Goal: Information Seeking & Learning: Check status

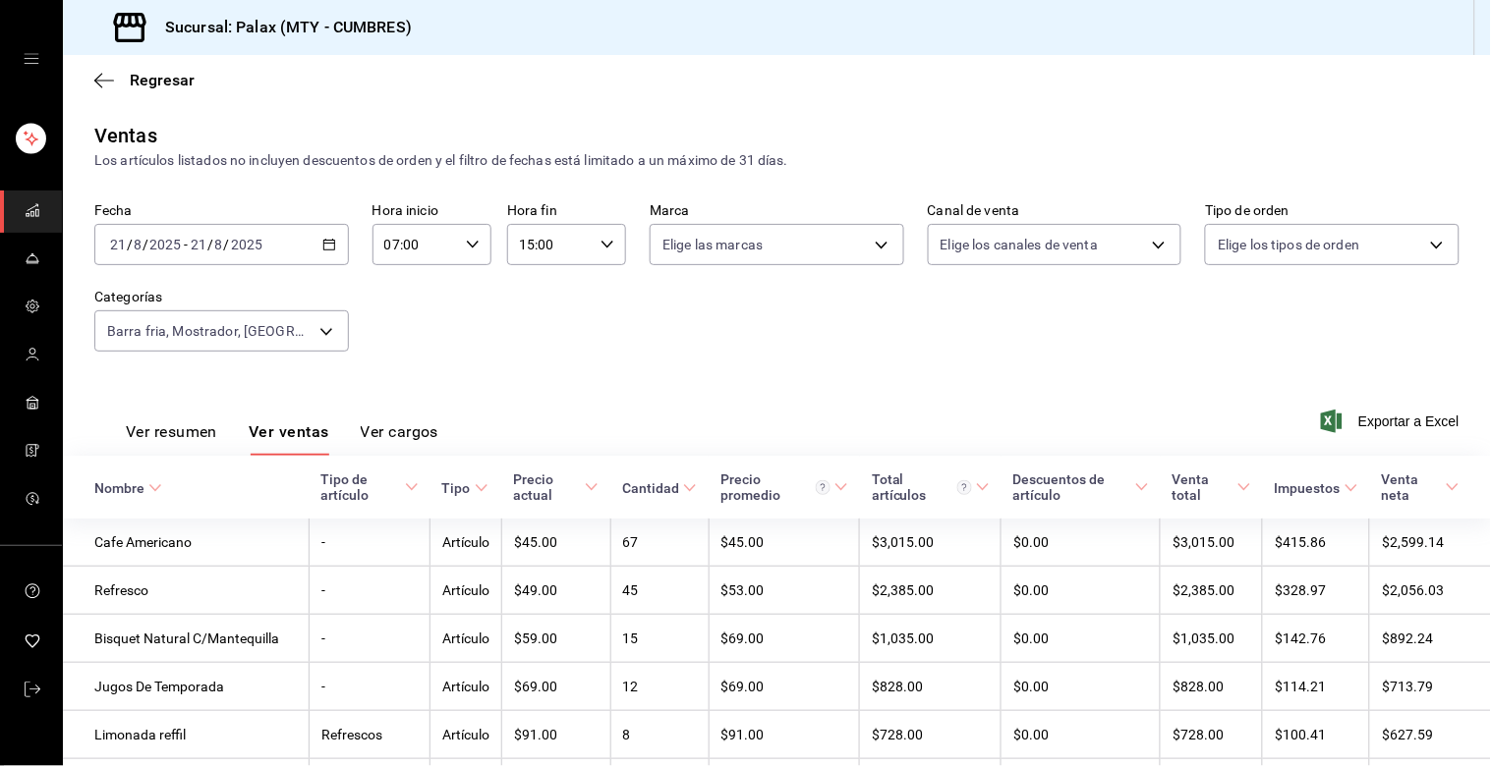
scroll to position [144, 0]
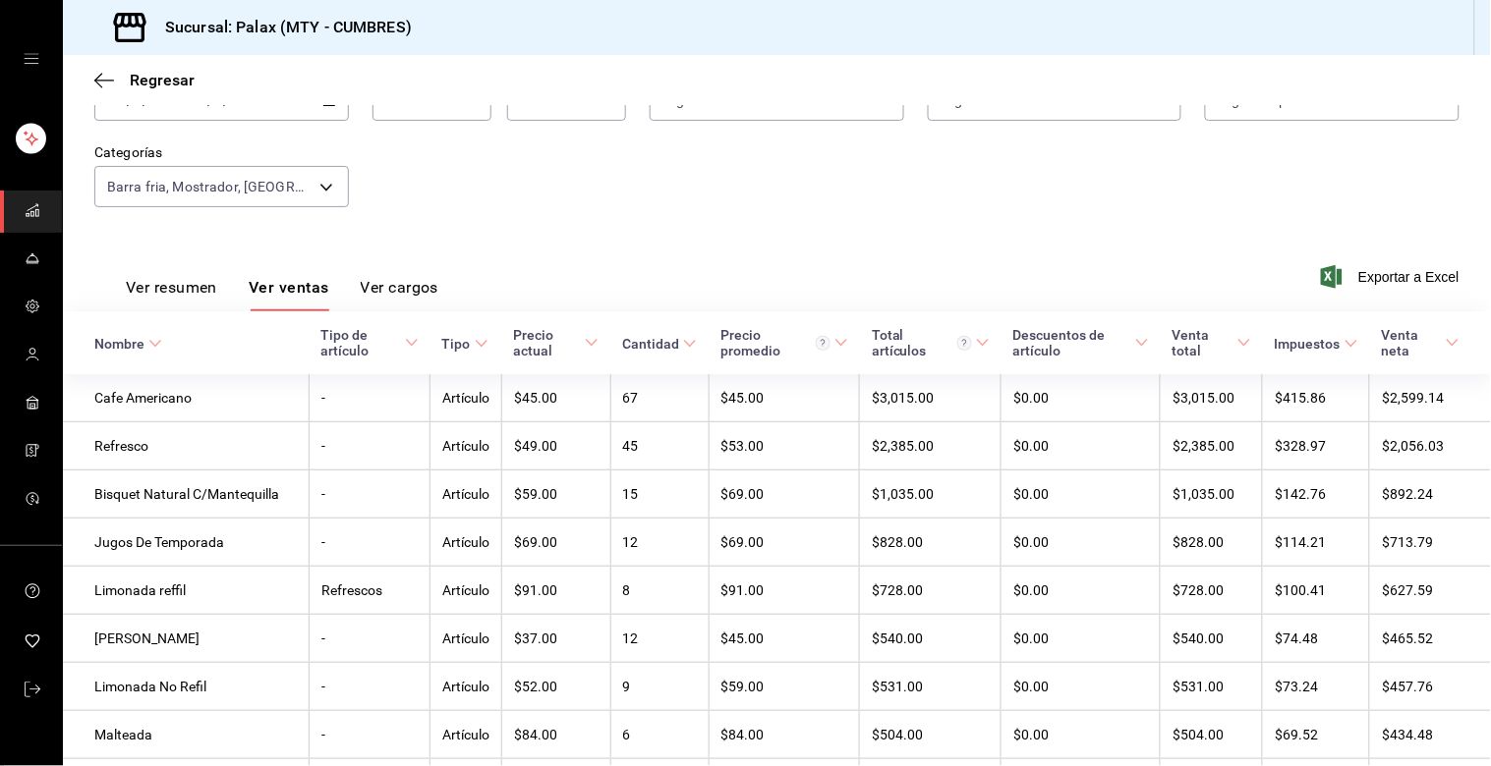
click at [249, 278] on button "Ver ventas" at bounding box center [289, 294] width 81 height 33
click at [311, 198] on body "Sucursal: Palax (MTY - CUMBRES) Regresar Ventas Los artículos listados no inclu…" at bounding box center [745, 383] width 1491 height 766
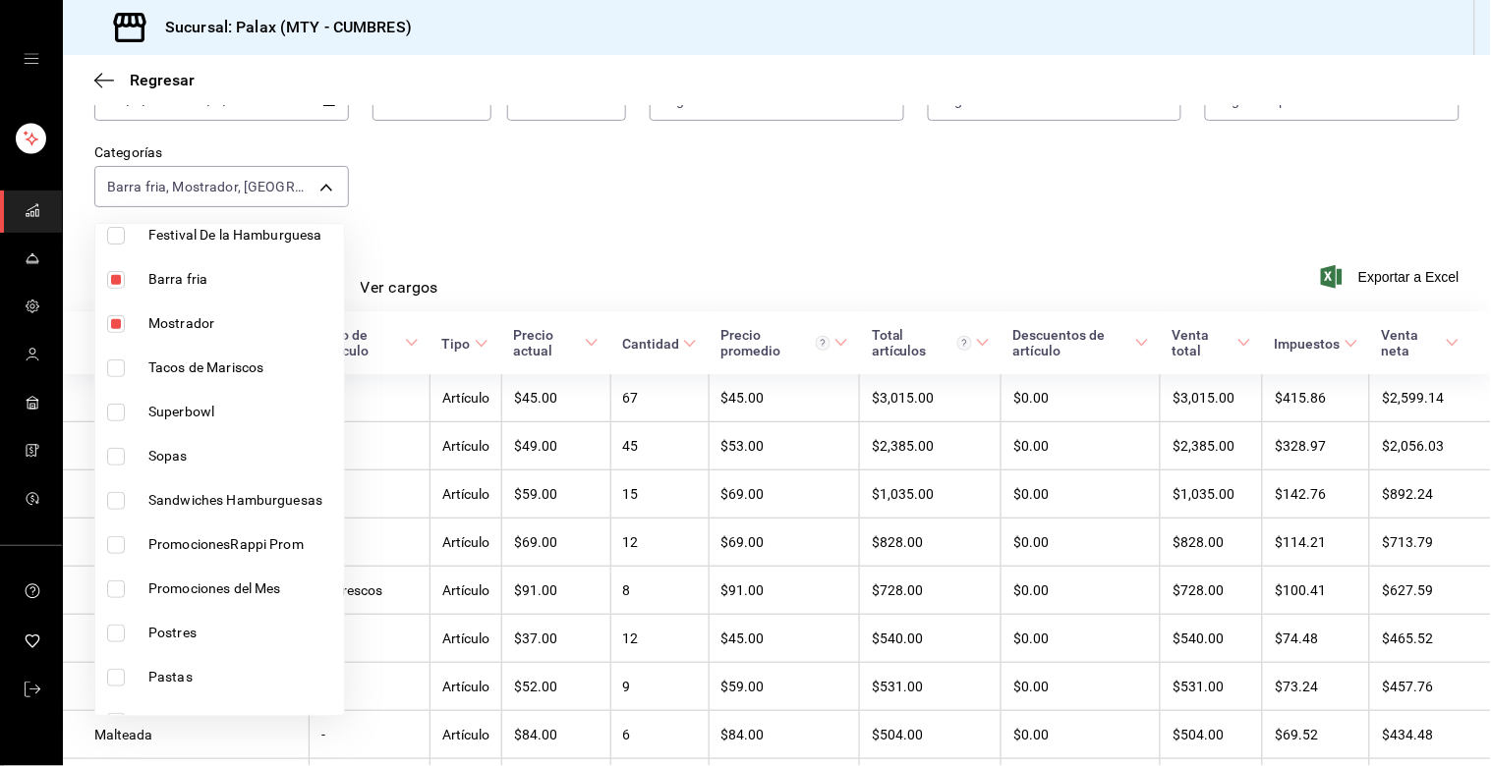
scroll to position [218, 0]
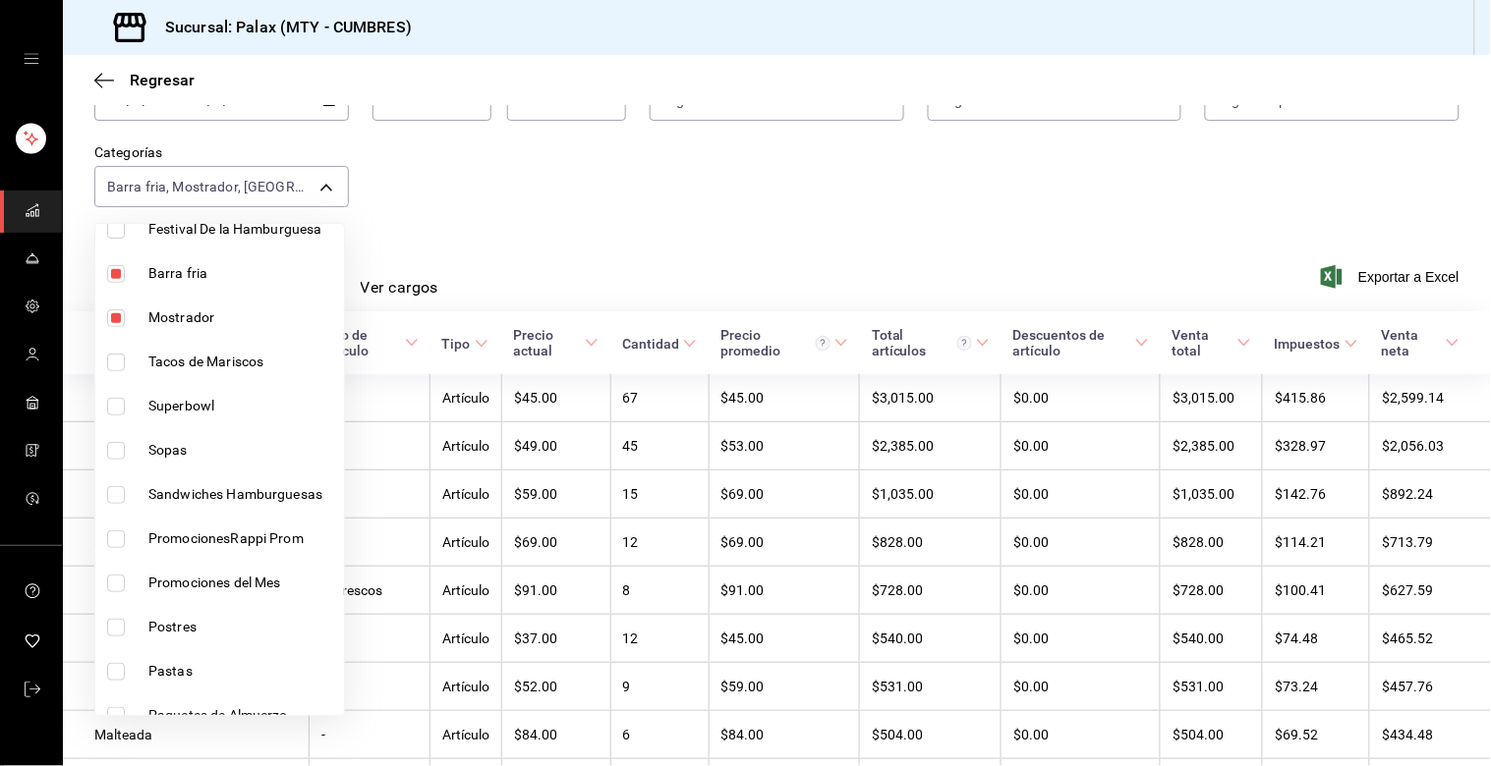
drag, startPoint x: 118, startPoint y: 263, endPoint x: 109, endPoint y: 320, distance: 57.7
click at [121, 265] on li "Barra fria" at bounding box center [219, 274] width 249 height 44
type input "f2dae4ce-bbab-4ca5-92d1-59dc07dbf672,c1857e69-1263-4738-8070-fa69687f0395,41ed9…"
checkbox input "false"
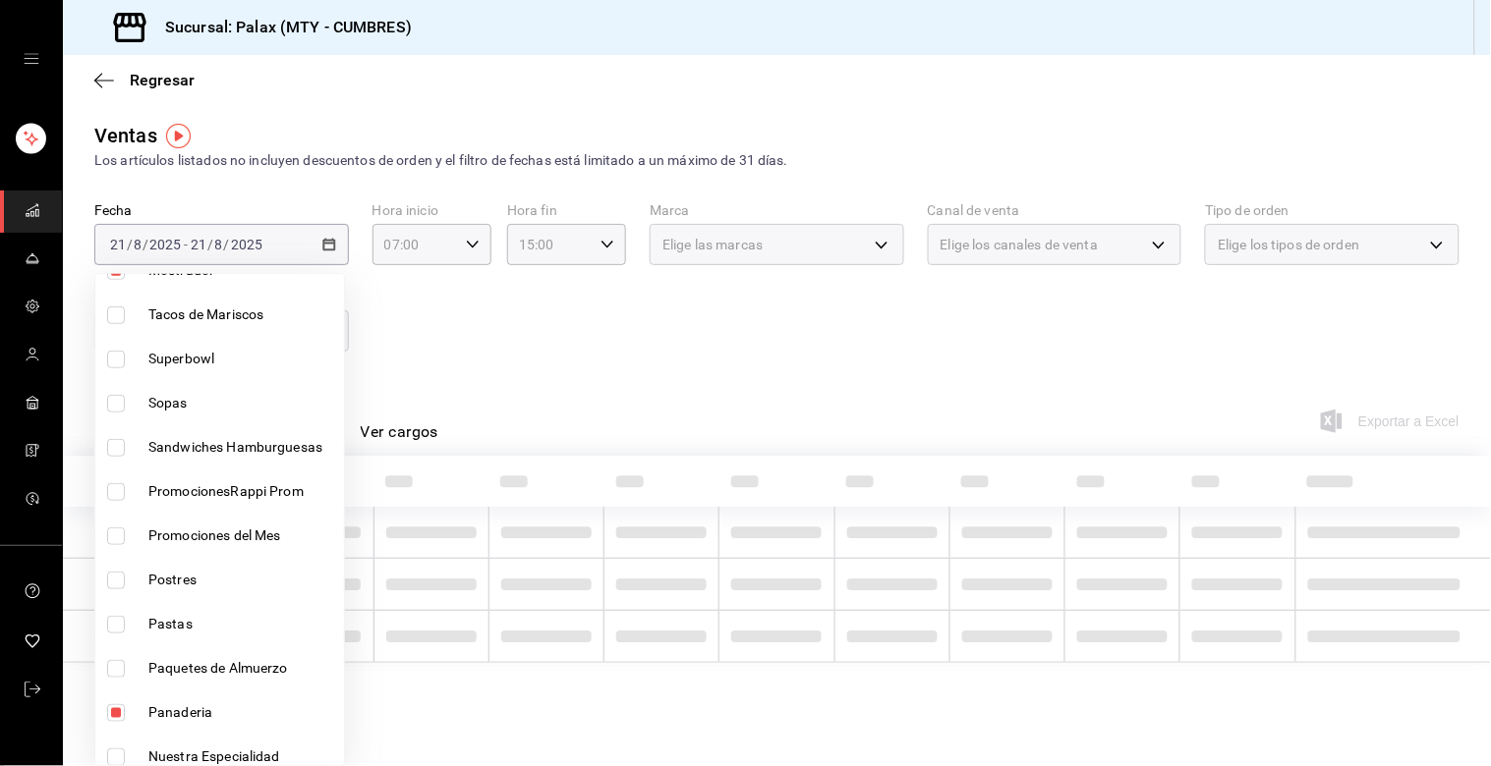
scroll to position [436, 0]
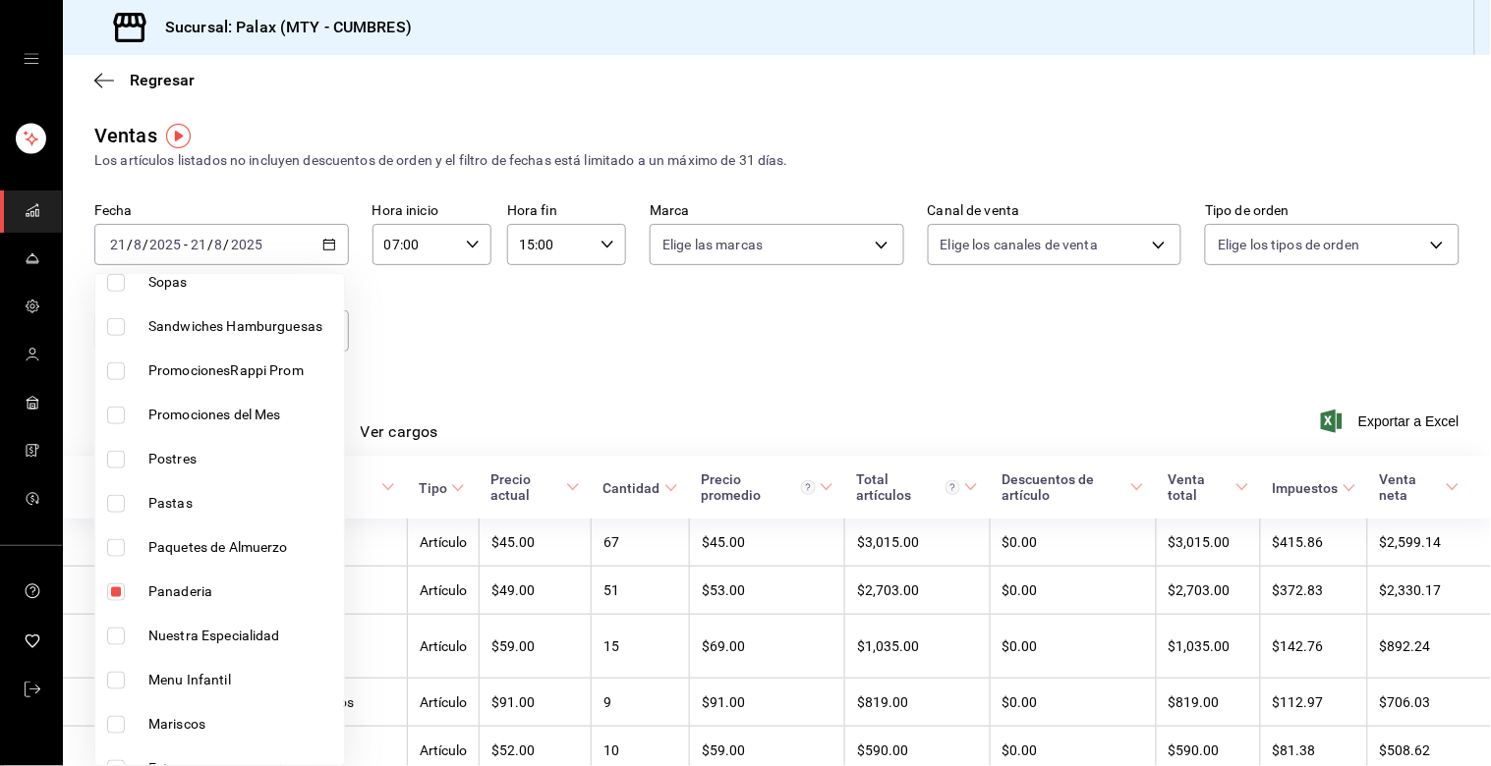
click at [131, 470] on li "Postres" at bounding box center [219, 459] width 249 height 44
type input "f2dae4ce-bbab-4ca5-92d1-59dc07dbf672,c1857e69-1263-4738-8070-fa69687f0395,41ed9…"
checkbox input "true"
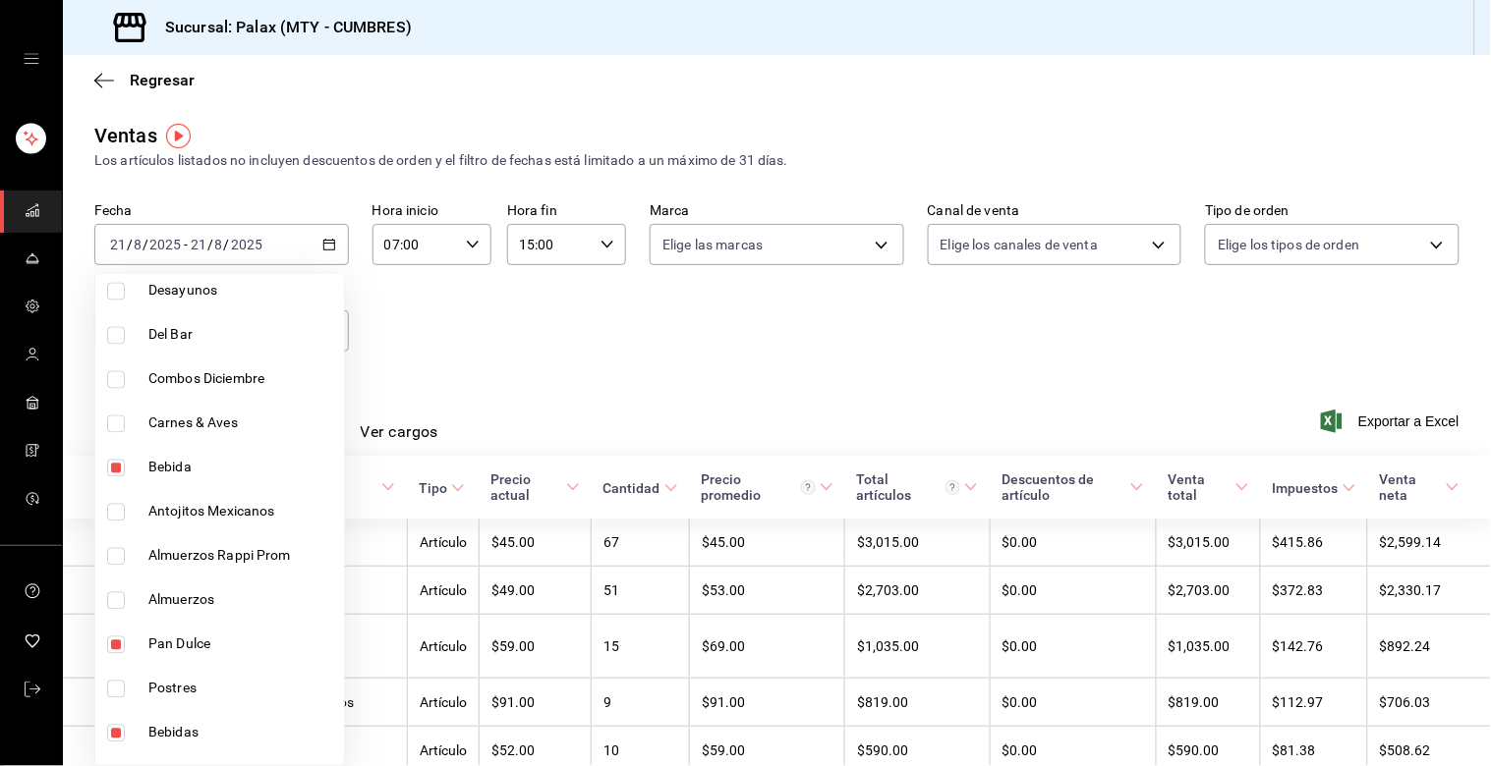
scroll to position [1092, 0]
click at [110, 282] on input "checkbox" at bounding box center [116, 291] width 18 height 18
checkbox input "true"
type input "f2dae4ce-bbab-4ca5-92d1-59dc07dbf672,c1857e69-1263-4738-8070-fa69687f0395,41ed9…"
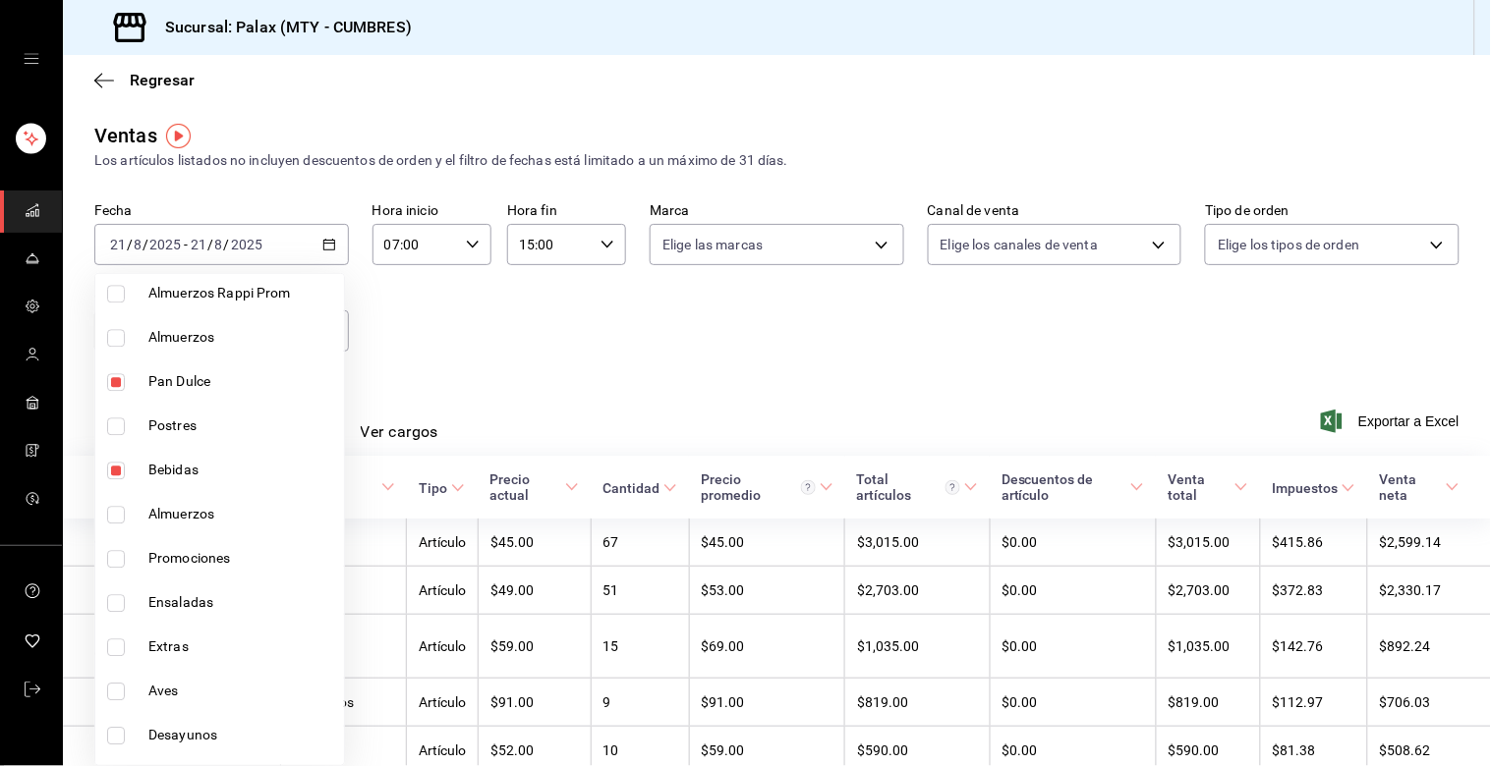
click at [113, 430] on input "checkbox" at bounding box center [116, 427] width 18 height 18
checkbox input "true"
type input "f2dae4ce-bbab-4ca5-92d1-59dc07dbf672,c1857e69-1263-4738-8070-fa69687f0395,41ed9…"
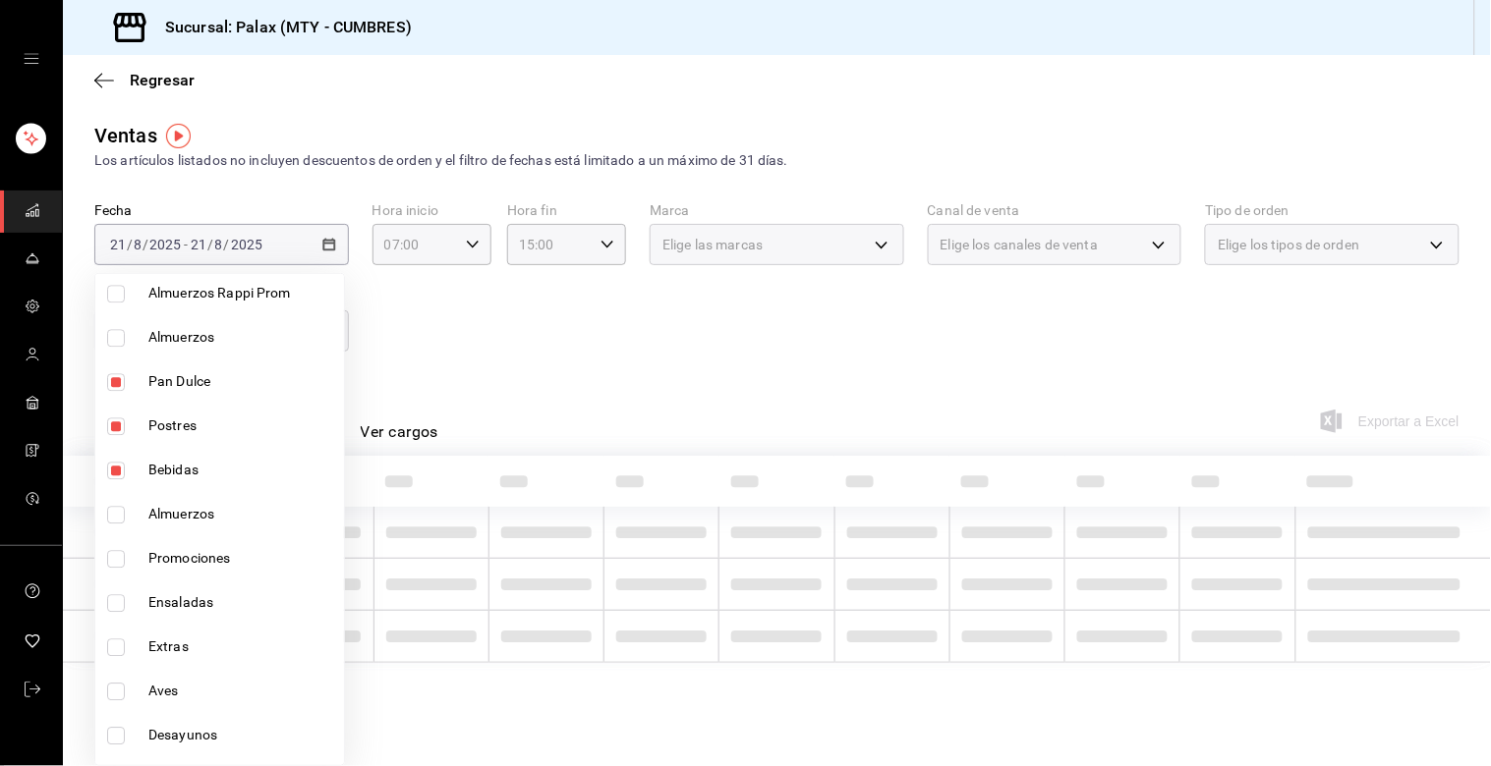
click at [551, 322] on div at bounding box center [745, 383] width 1491 height 766
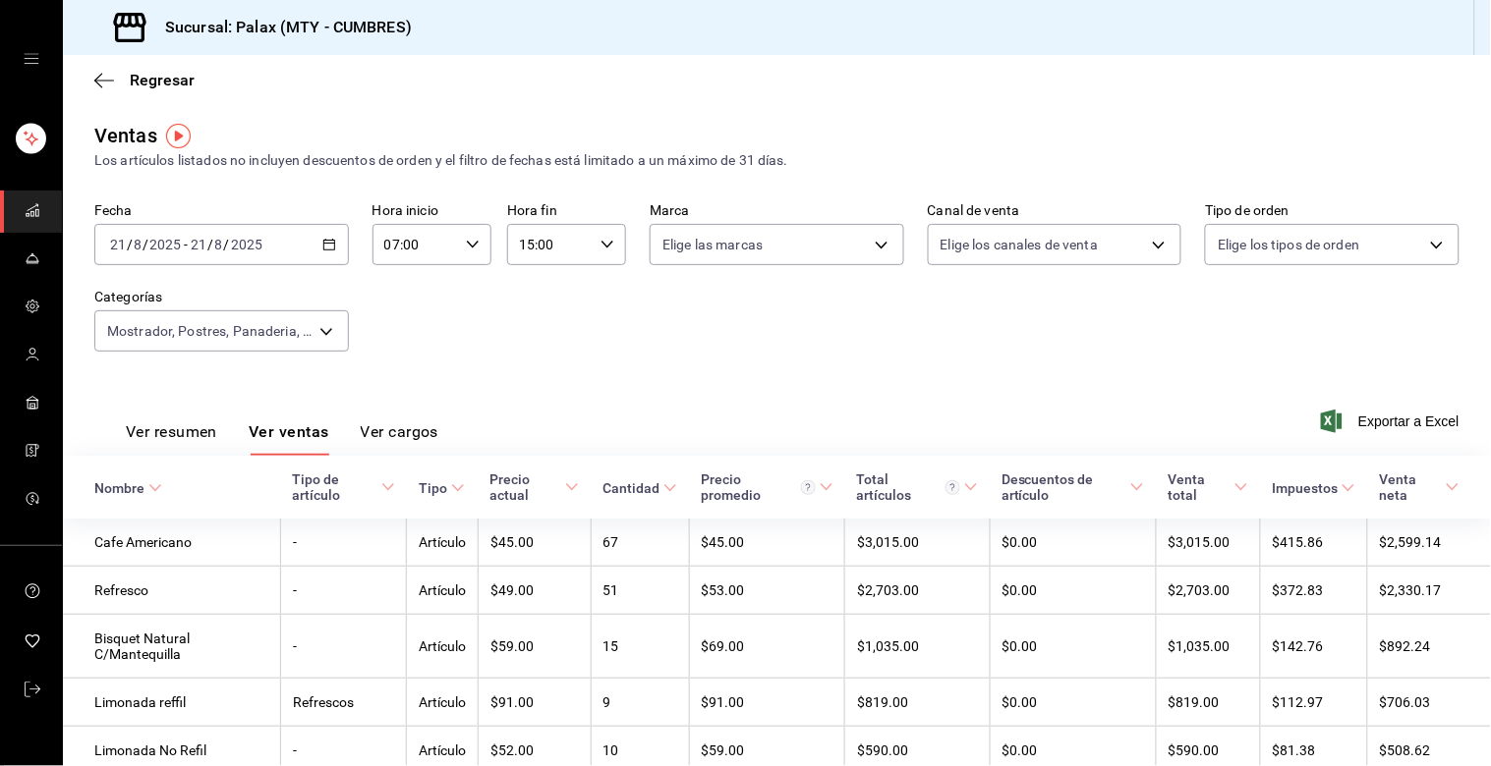
click at [475, 253] on div "07:00 Hora inicio" at bounding box center [431, 244] width 119 height 41
click at [393, 342] on span "15" at bounding box center [398, 350] width 28 height 16
type input "15:00"
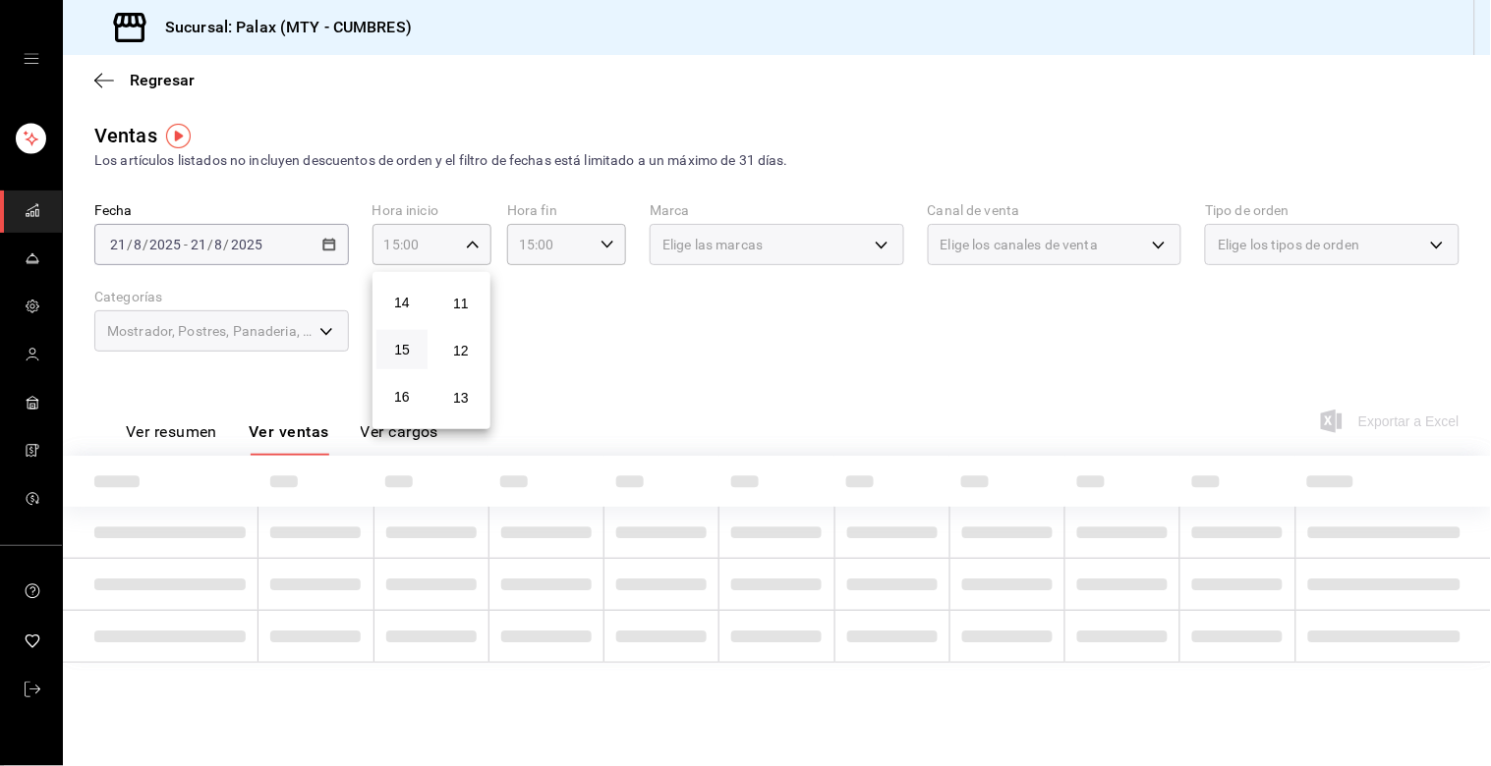
click at [626, 273] on div at bounding box center [745, 383] width 1491 height 766
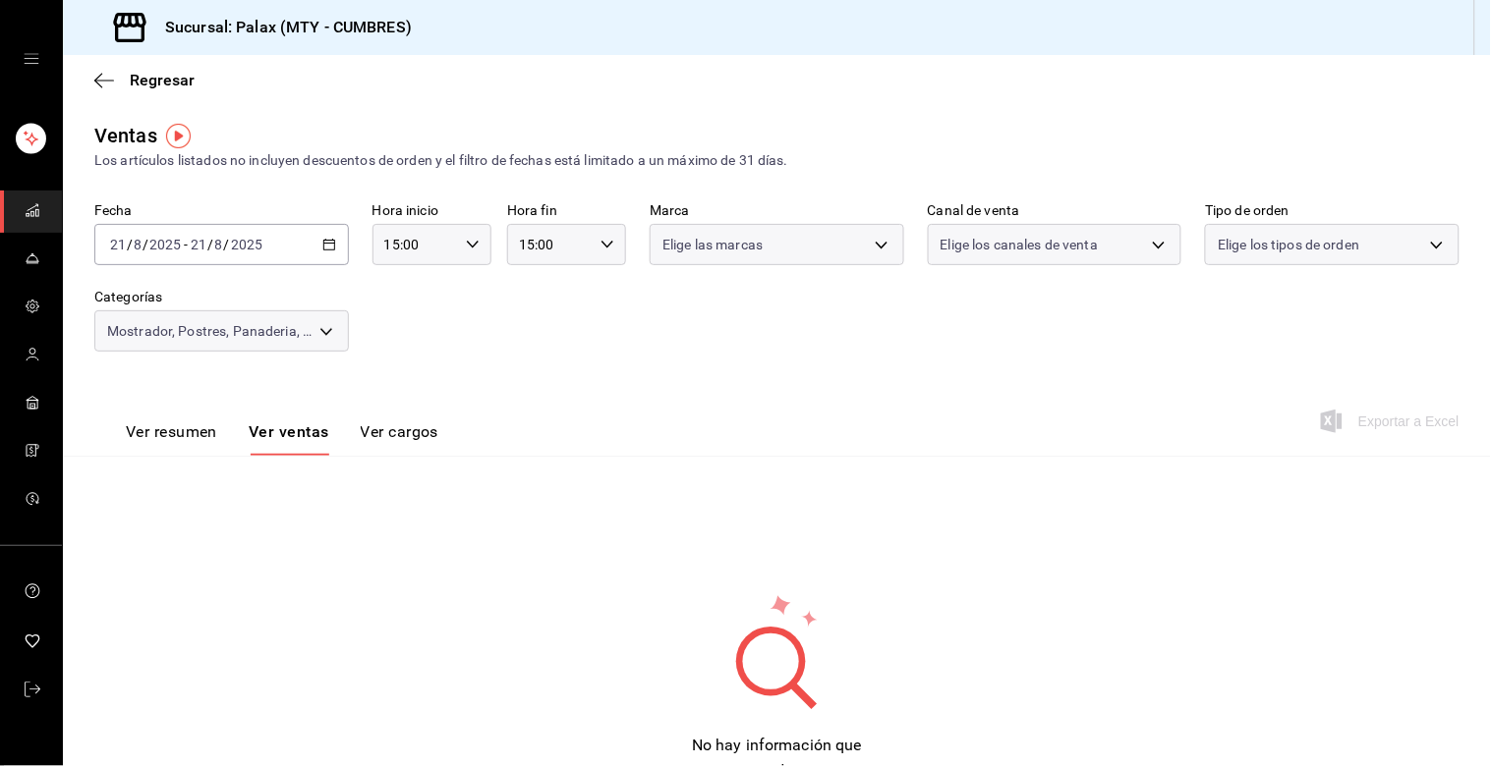
click at [601, 251] on icon "button" at bounding box center [607, 245] width 14 height 14
click at [522, 393] on div "23" at bounding box center [531, 416] width 59 height 47
click at [524, 397] on button "23" at bounding box center [531, 416] width 51 height 39
type input "23:00"
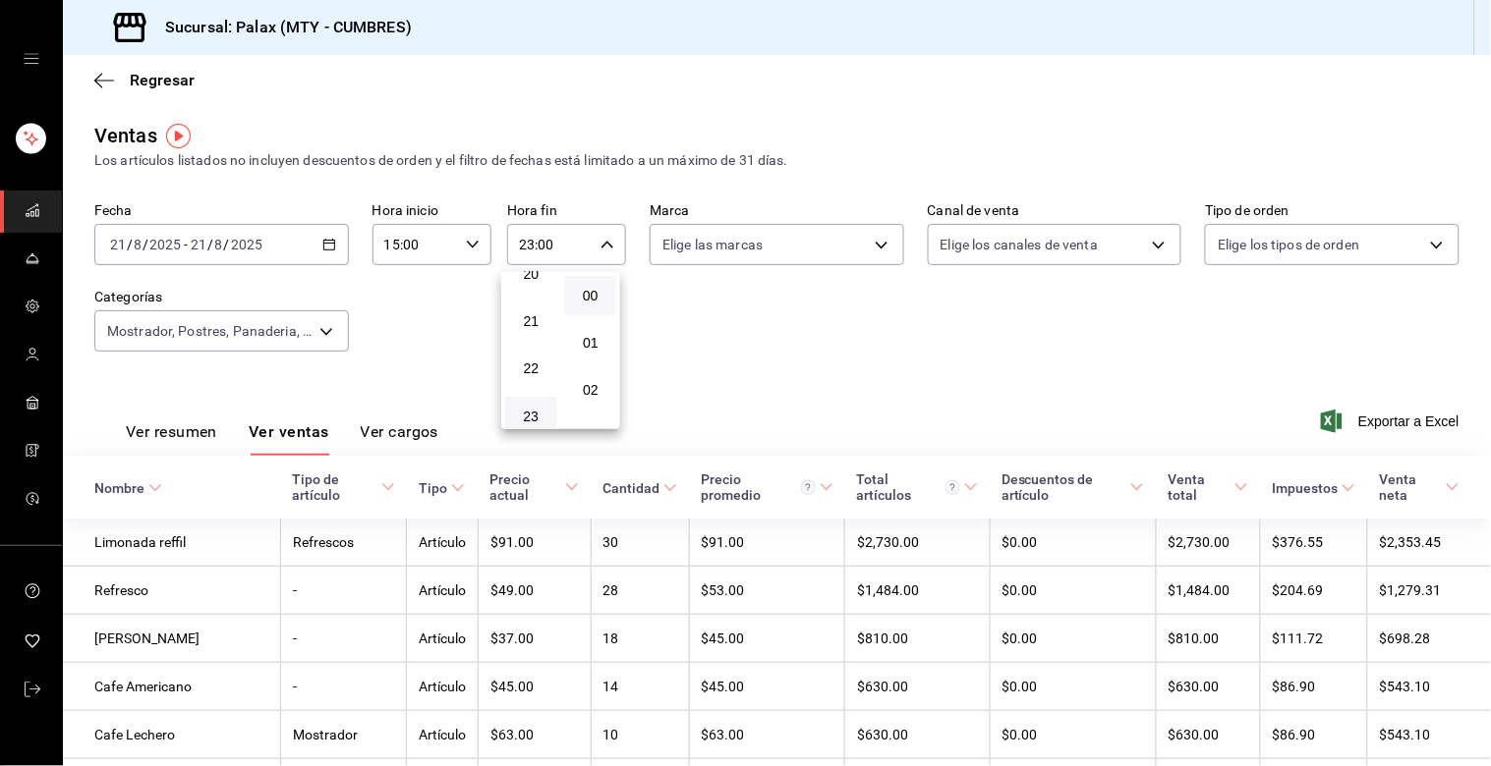
click at [470, 352] on div at bounding box center [745, 383] width 1491 height 766
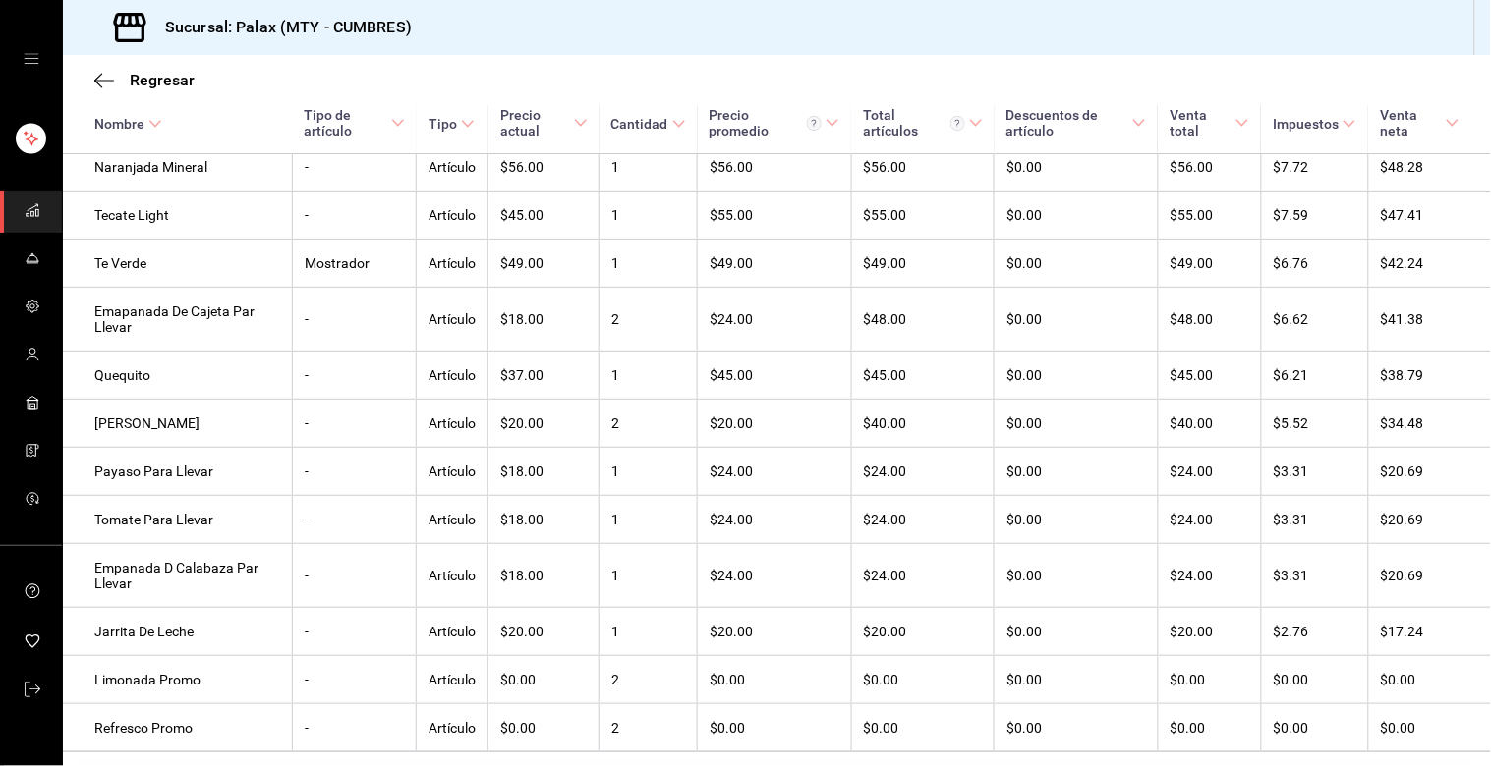
scroll to position [2045, 0]
